Goal: Task Accomplishment & Management: Manage account settings

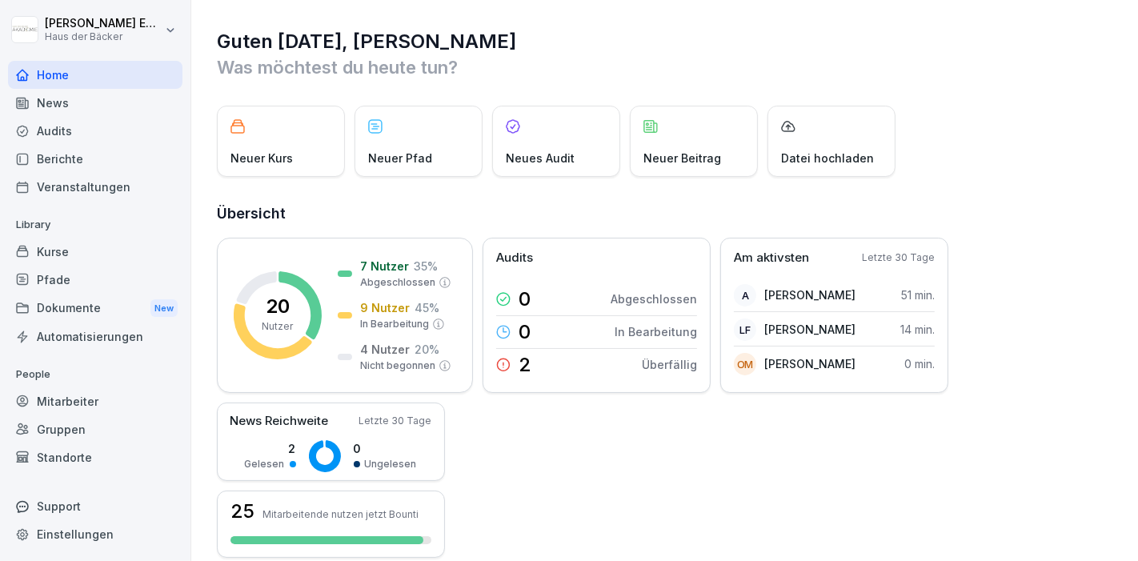
click at [142, 401] on div "Mitarbeiter" at bounding box center [95, 401] width 174 height 28
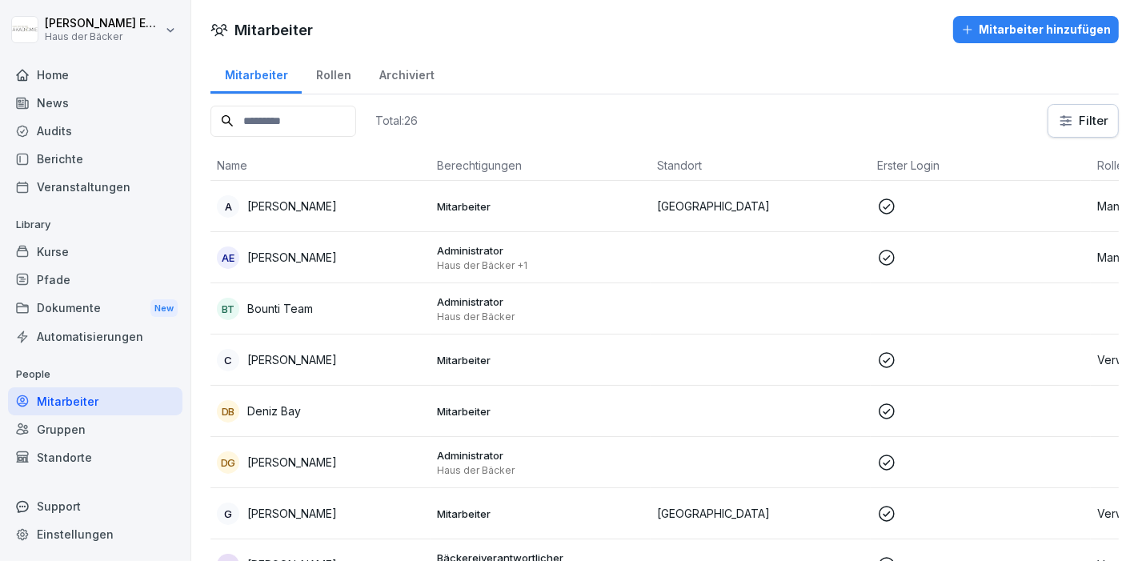
scroll to position [89, 0]
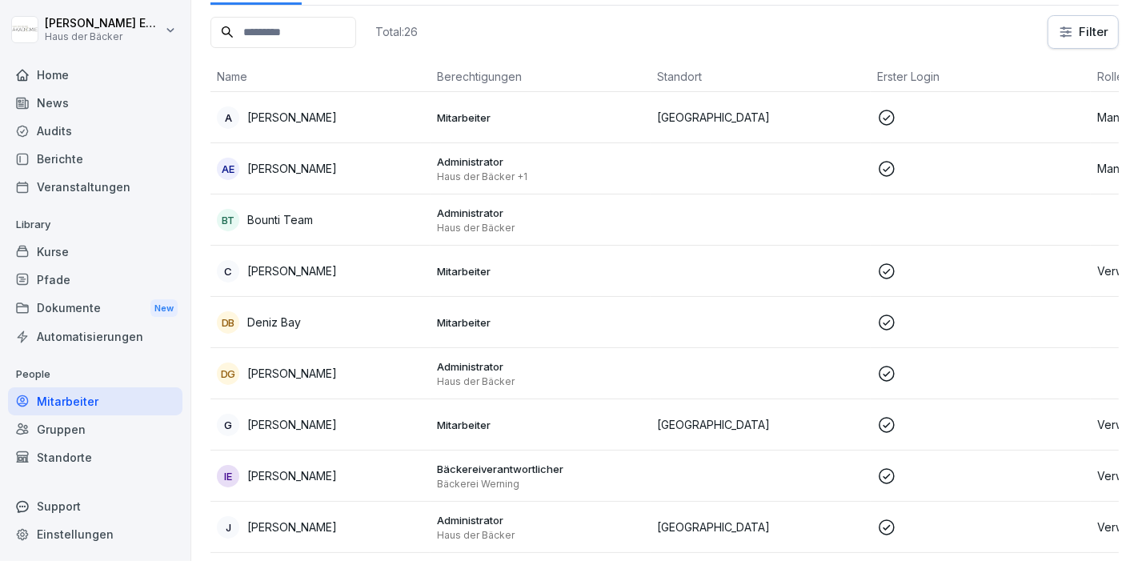
click at [323, 168] on p "[PERSON_NAME]" at bounding box center [292, 168] width 90 height 17
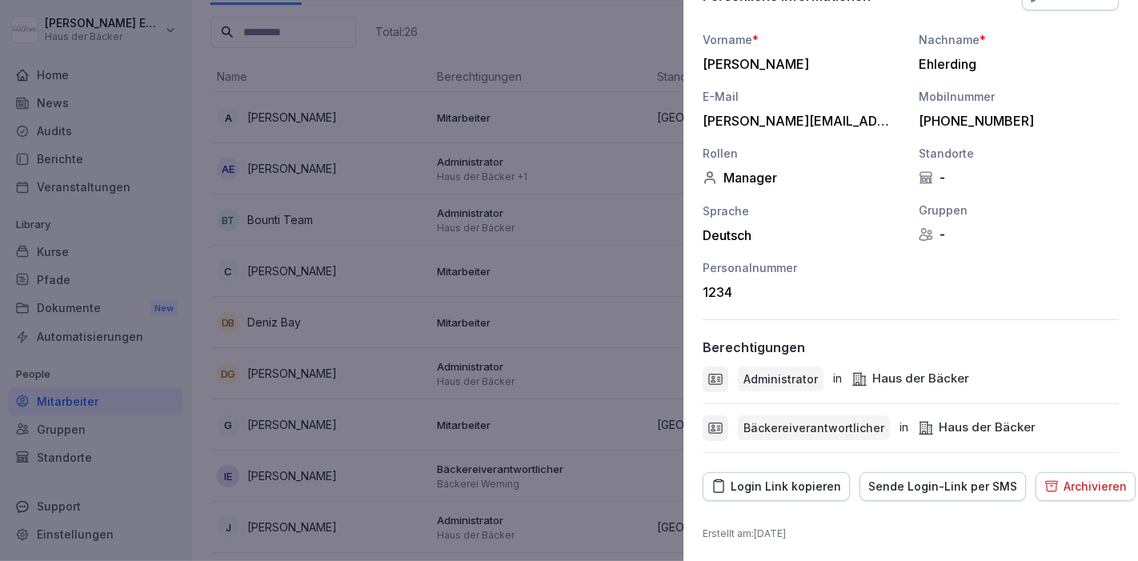
scroll to position [0, 0]
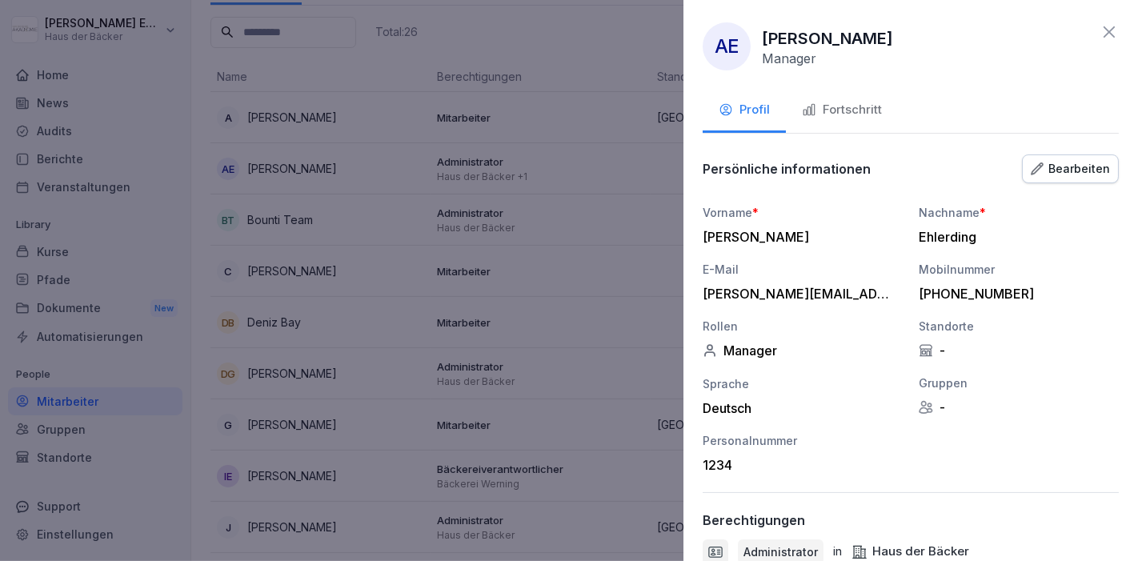
click at [1070, 170] on div "Bearbeiten" at bounding box center [1070, 169] width 79 height 18
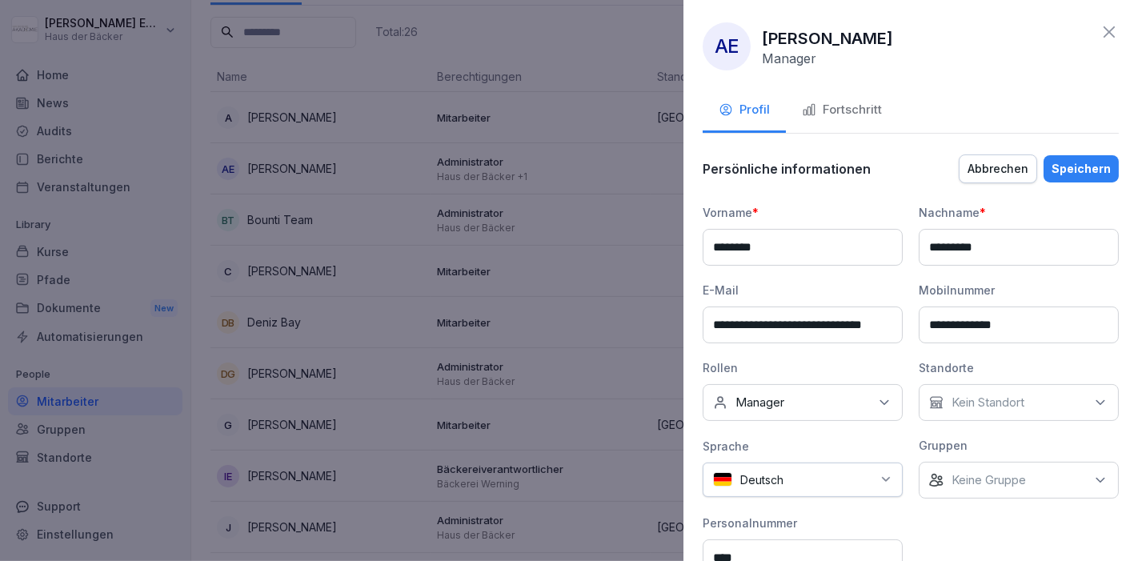
scroll to position [178, 0]
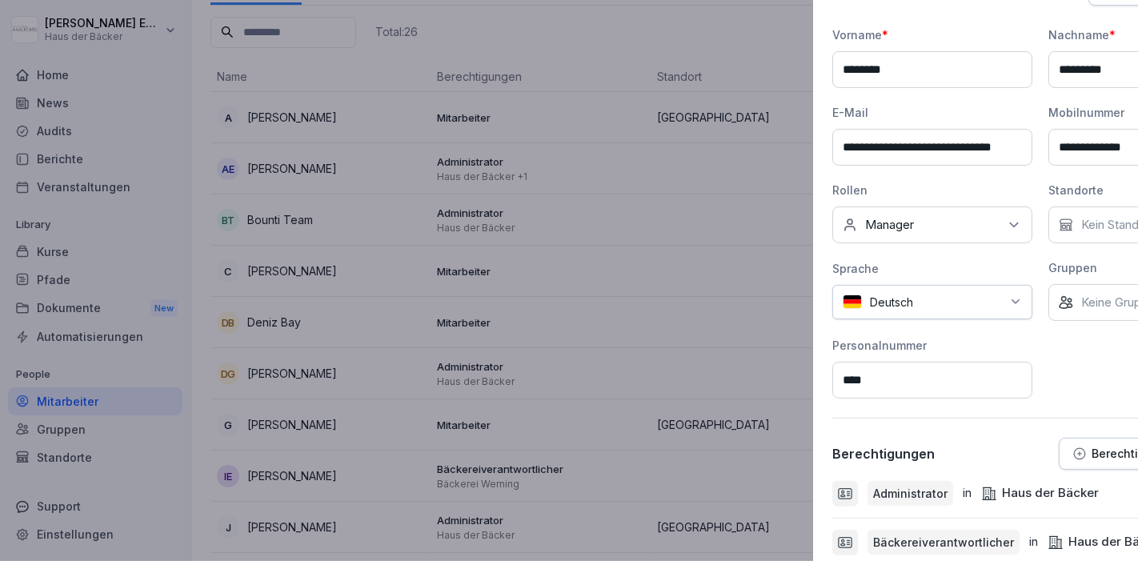
click at [454, 252] on div at bounding box center [569, 280] width 1138 height 561
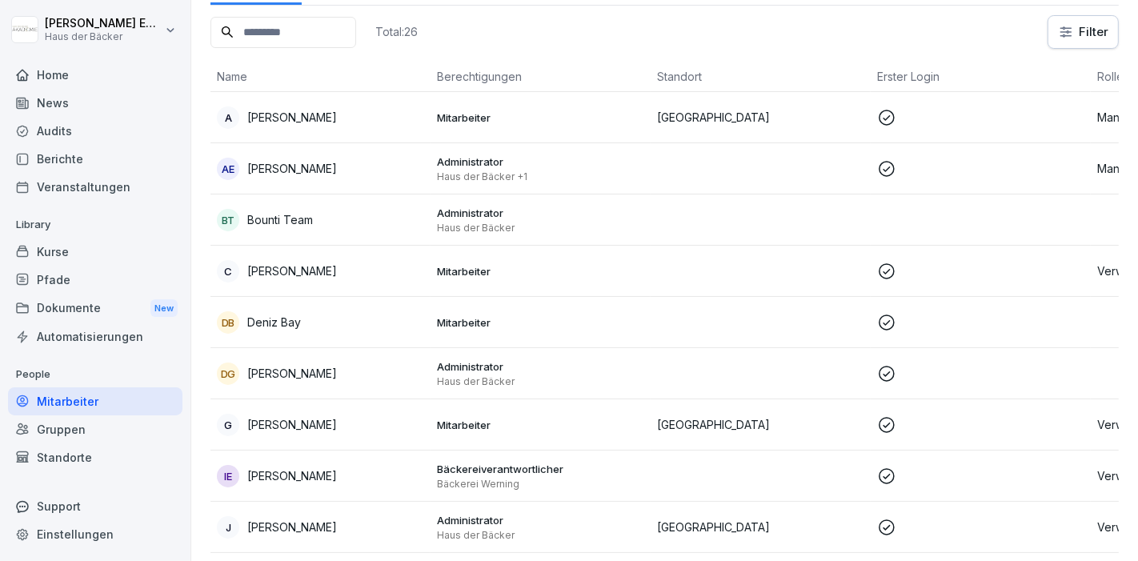
click at [341, 115] on div "A [PERSON_NAME]" at bounding box center [320, 117] width 207 height 22
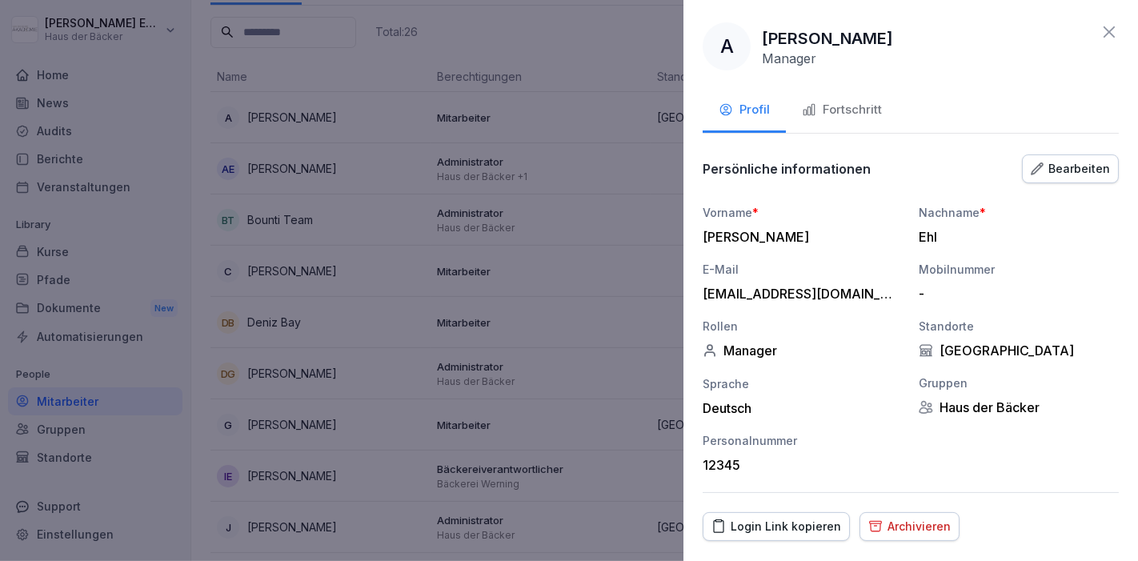
click at [1046, 177] on div "Bearbeiten" at bounding box center [1070, 169] width 79 height 18
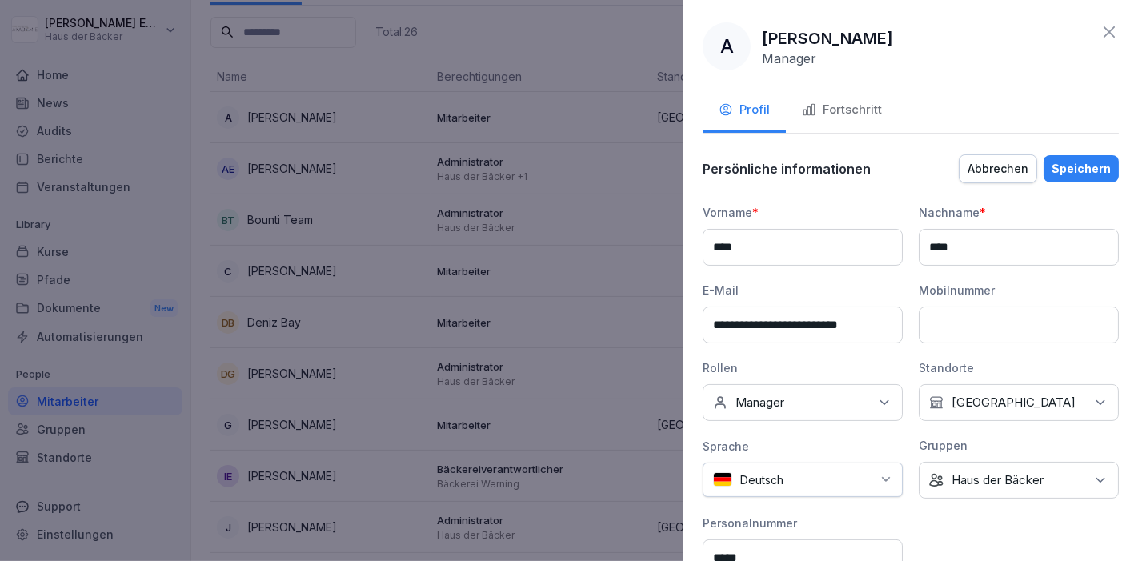
click at [771, 401] on p "Manager" at bounding box center [760, 403] width 49 height 16
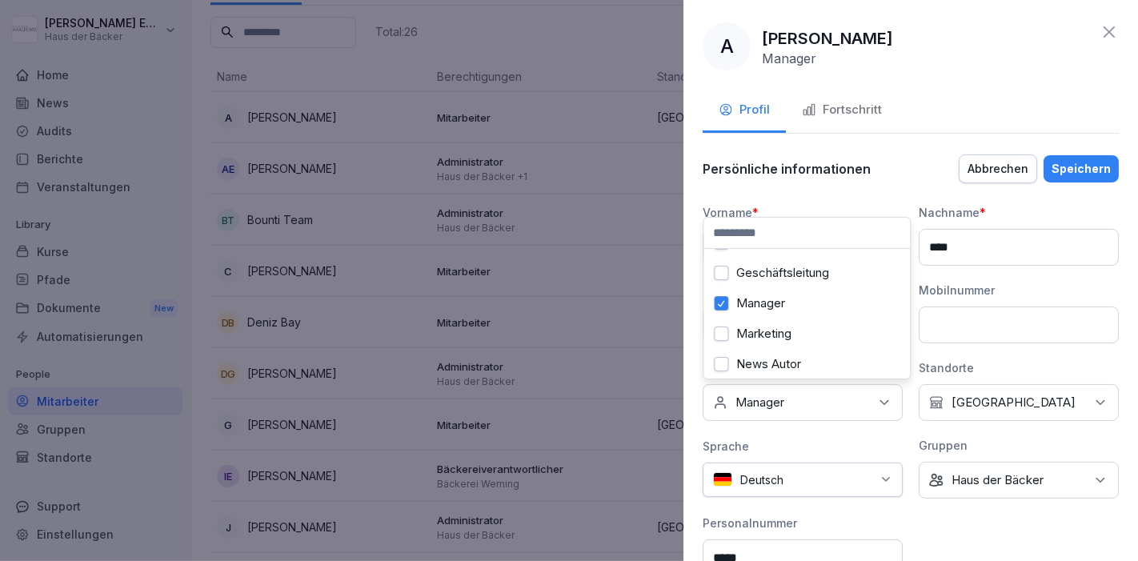
click at [772, 480] on div "Deutsch" at bounding box center [803, 480] width 200 height 34
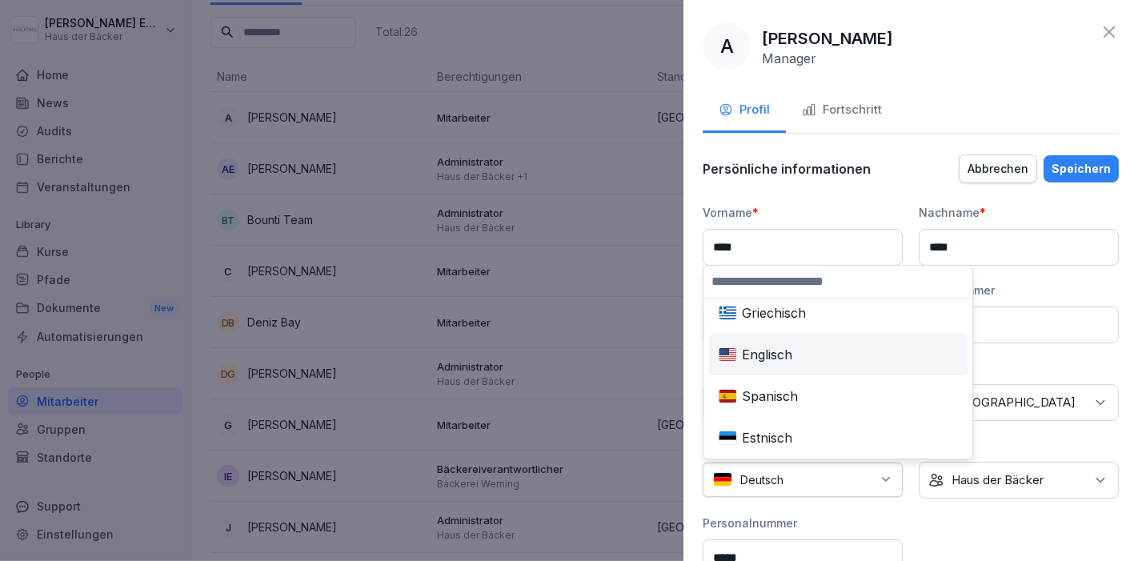
click at [772, 363] on div "Englisch" at bounding box center [838, 354] width 253 height 35
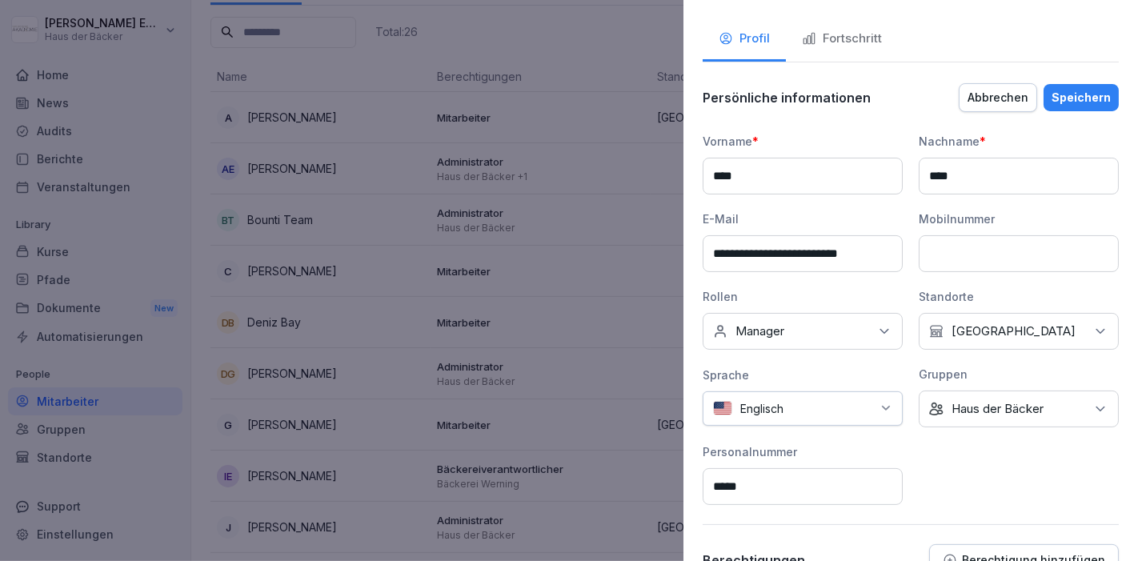
scroll to position [0, 0]
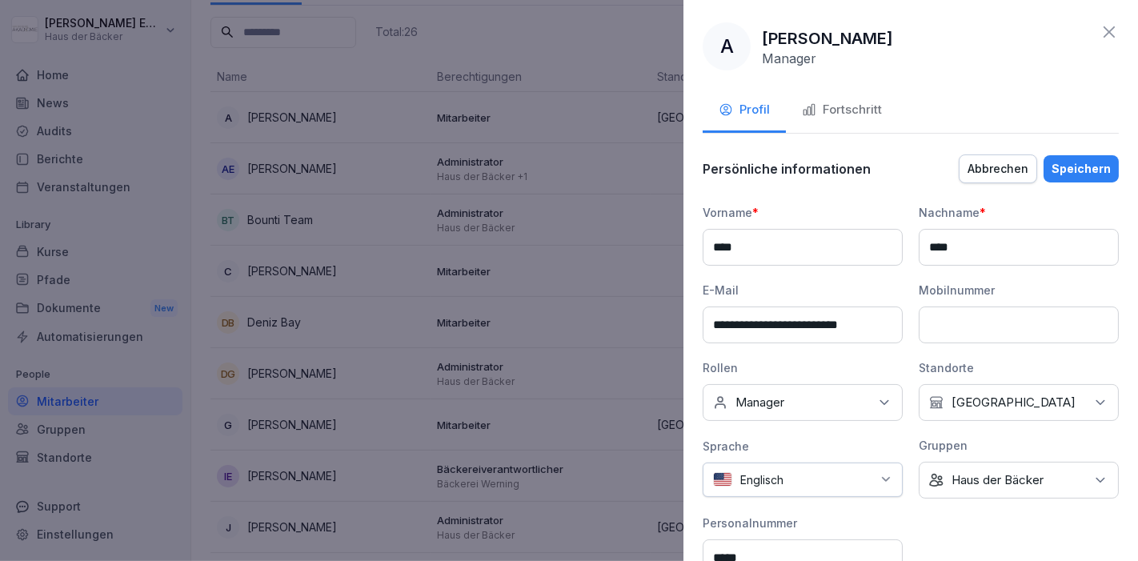
click at [1052, 167] on div "Speichern" at bounding box center [1081, 169] width 59 height 18
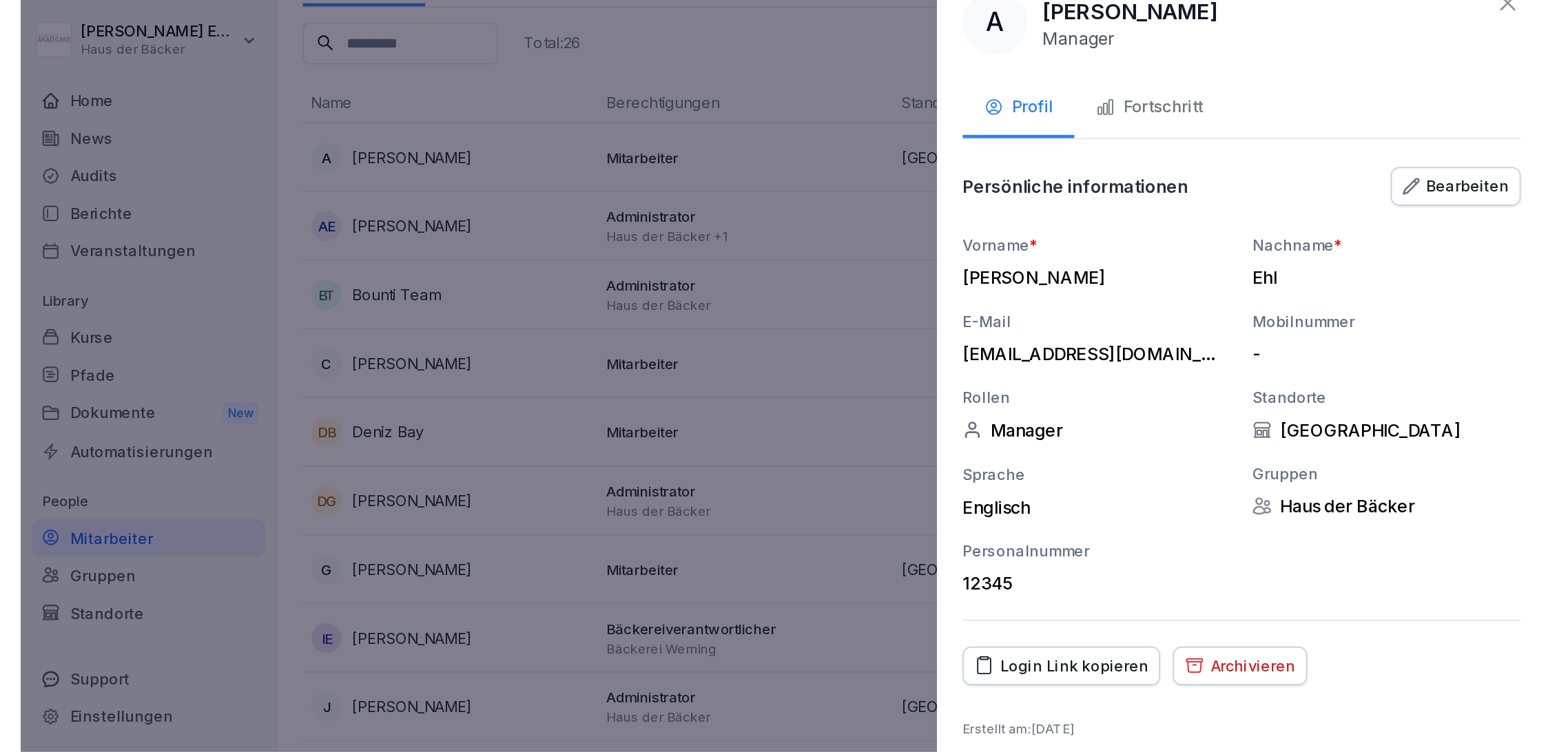
scroll to position [35, 0]
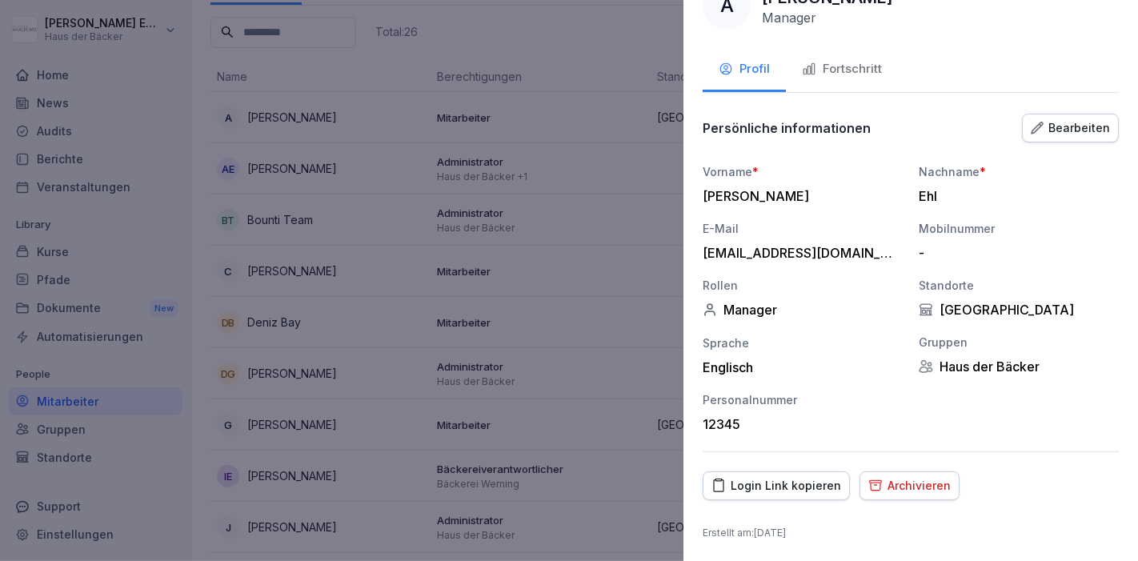
click at [743, 483] on div "Login Link kopieren" at bounding box center [777, 486] width 130 height 18
click at [761, 481] on div "Login Link kopieren" at bounding box center [777, 486] width 130 height 18
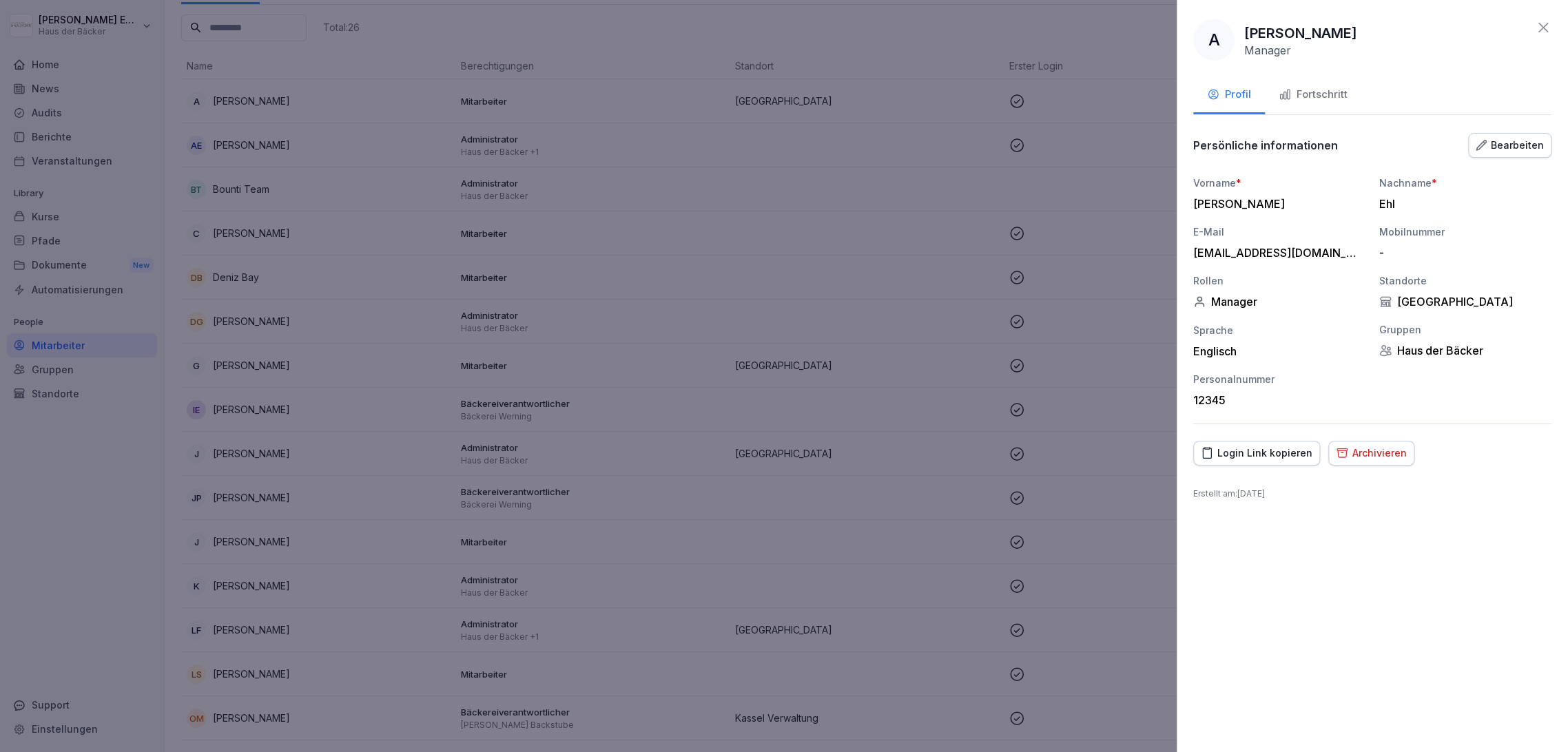
scroll to position [0, 0]
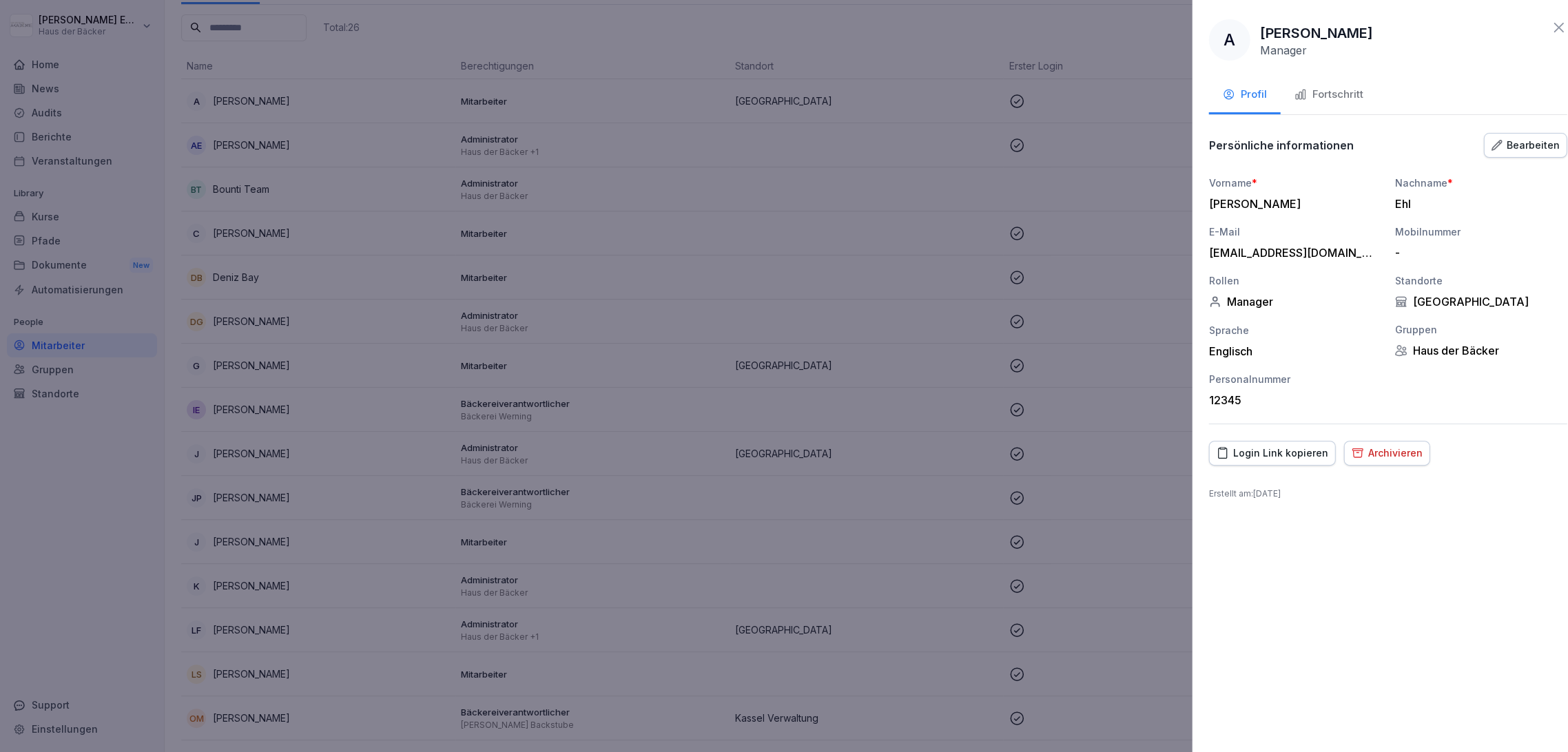
click at [216, 221] on div at bounding box center [784, 376] width 1568 height 752
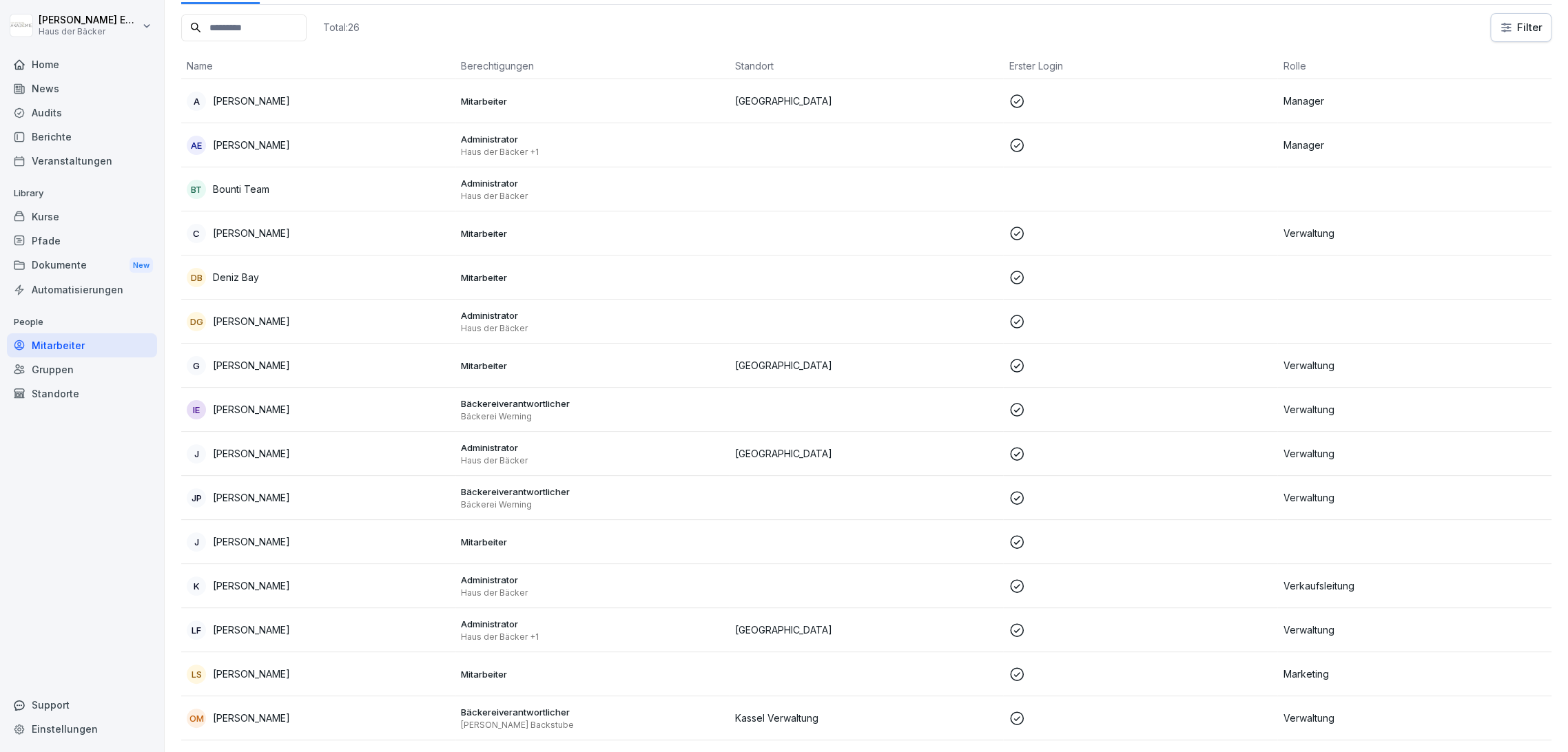
click at [64, 346] on div "Mitarbeiter" at bounding box center [82, 345] width 150 height 24
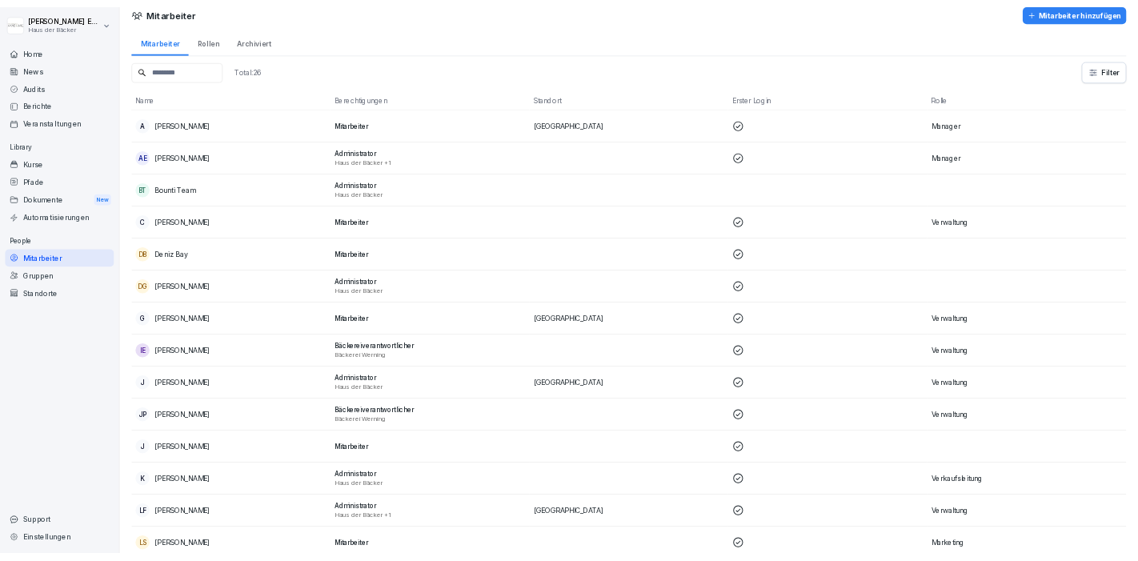
scroll to position [16, 0]
